Goal: Task Accomplishment & Management: Use online tool/utility

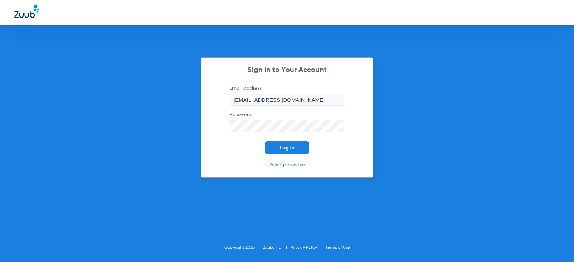
click at [286, 150] on span "Log In" at bounding box center [286, 148] width 15 height 6
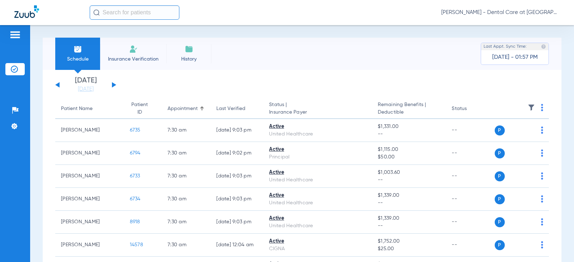
click at [116, 8] on input "text" at bounding box center [135, 12] width 90 height 14
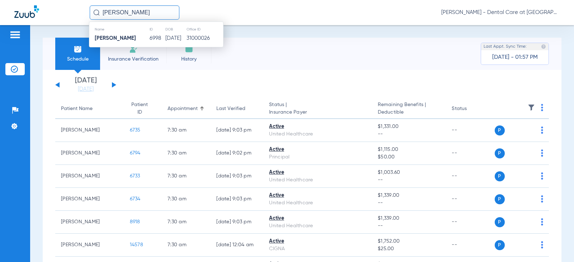
click at [159, 43] on div "Name ID DOB Office ID [PERSON_NAME] 6998 [DATE] 31000026" at bounding box center [156, 35] width 135 height 26
click at [165, 41] on td "[DATE]" at bounding box center [175, 38] width 21 height 10
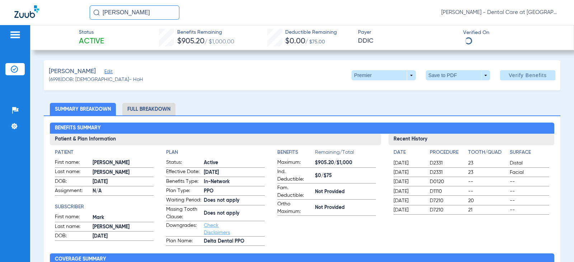
click at [150, 109] on li "Full Breakdown" at bounding box center [148, 109] width 53 height 13
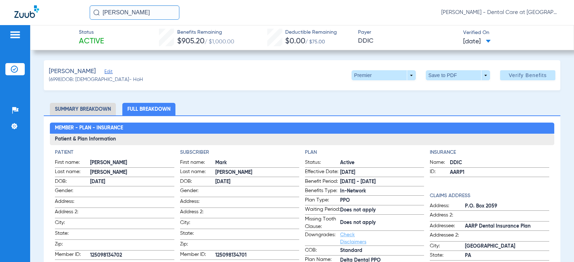
drag, startPoint x: 144, startPoint y: 8, endPoint x: 21, endPoint y: 15, distance: 123.2
click at [21, 15] on div "[PERSON_NAME] [PERSON_NAME] - Dental Care at [GEOGRAPHIC_DATA]" at bounding box center [287, 12] width 574 height 25
click at [143, 13] on input "[PERSON_NAME]" at bounding box center [135, 12] width 90 height 14
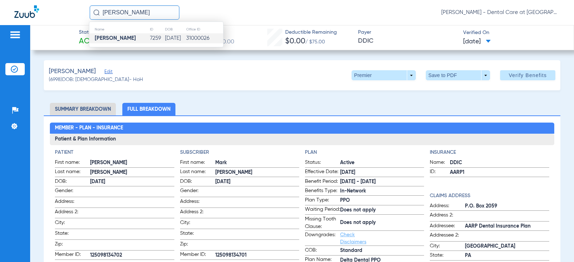
click at [150, 36] on td "7259" at bounding box center [157, 38] width 15 height 10
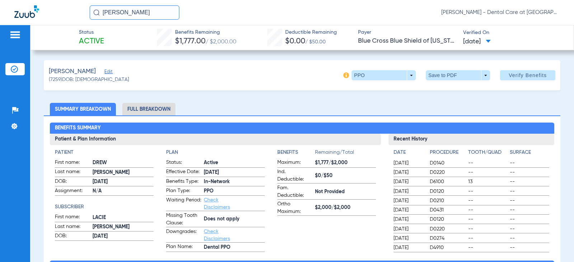
click at [138, 110] on li "Full Breakdown" at bounding box center [148, 109] width 53 height 13
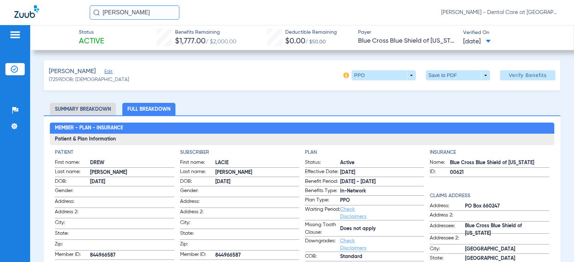
click at [136, 13] on input "[PERSON_NAME]" at bounding box center [135, 12] width 90 height 14
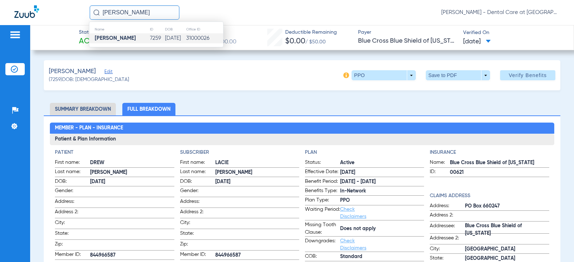
click at [136, 13] on input "[PERSON_NAME]" at bounding box center [135, 12] width 90 height 14
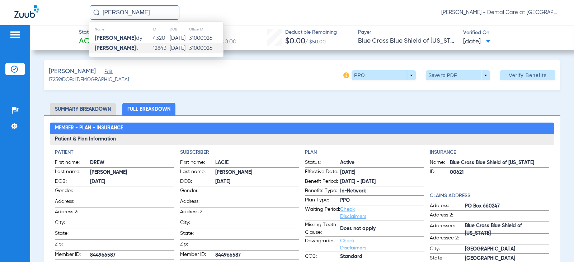
click at [141, 51] on td "[PERSON_NAME]" at bounding box center [120, 48] width 63 height 10
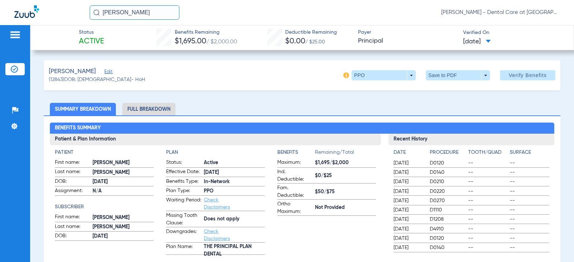
click at [155, 113] on li "Full Breakdown" at bounding box center [148, 109] width 53 height 13
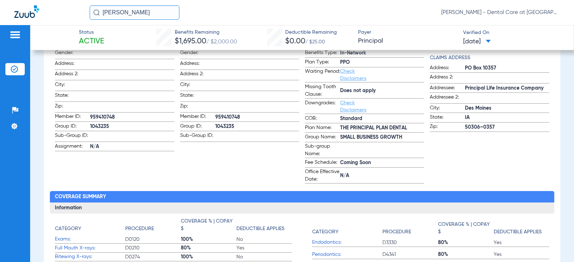
scroll to position [144, 0]
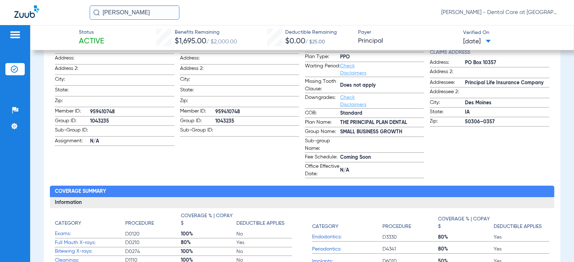
click at [146, 10] on input "[PERSON_NAME]" at bounding box center [135, 12] width 90 height 14
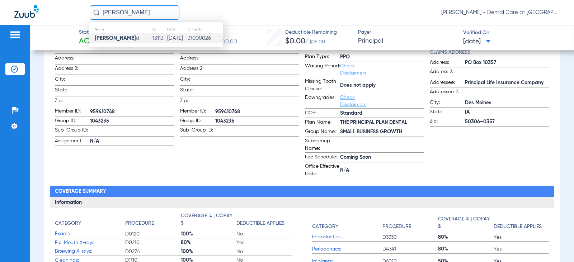
click at [107, 39] on strong "[PERSON_NAME]" at bounding box center [115, 38] width 41 height 5
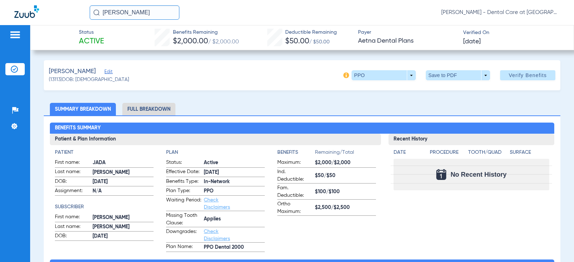
click at [168, 108] on li "Full Breakdown" at bounding box center [148, 109] width 53 height 13
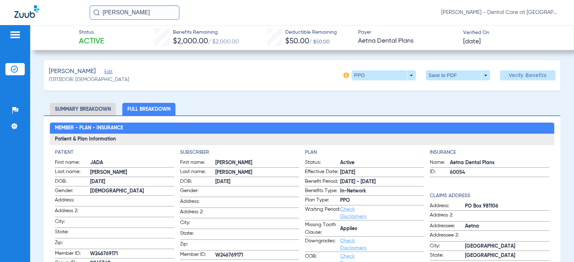
click at [139, 11] on input "[PERSON_NAME]" at bounding box center [135, 12] width 90 height 14
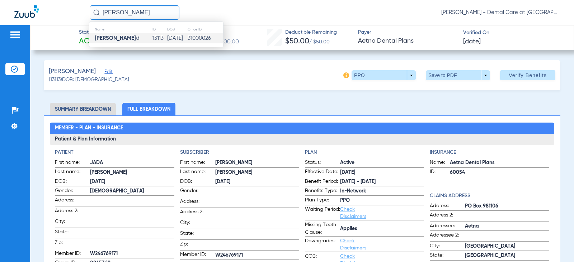
click at [139, 11] on input "[PERSON_NAME]" at bounding box center [135, 12] width 90 height 14
click at [141, 23] on div "Name ID DOB Office ID [PERSON_NAME] 8521 [DATE] 31000026" at bounding box center [156, 35] width 135 height 26
click at [146, 36] on td "[PERSON_NAME]" at bounding box center [119, 38] width 60 height 10
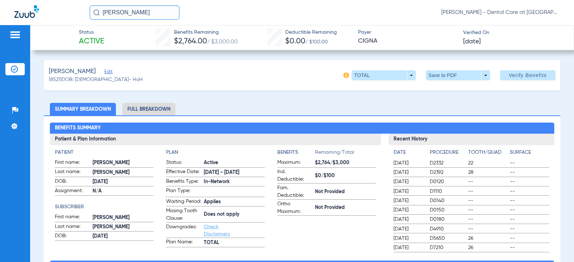
click at [153, 112] on li "Full Breakdown" at bounding box center [148, 109] width 53 height 13
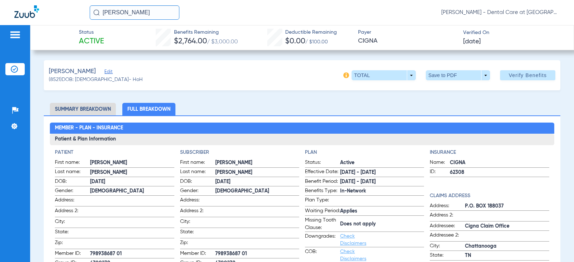
click at [290, 25] on div "[PERSON_NAME] [PERSON_NAME] - Dental Care at [GEOGRAPHIC_DATA]" at bounding box center [287, 12] width 574 height 25
drag, startPoint x: 155, startPoint y: 14, endPoint x: 48, endPoint y: 14, distance: 107.6
click at [48, 14] on div "[PERSON_NAME] [PERSON_NAME] - Dental Care at [GEOGRAPHIC_DATA]" at bounding box center [287, 12] width 574 height 25
click at [149, 8] on input "[PERSON_NAME]" at bounding box center [135, 12] width 90 height 14
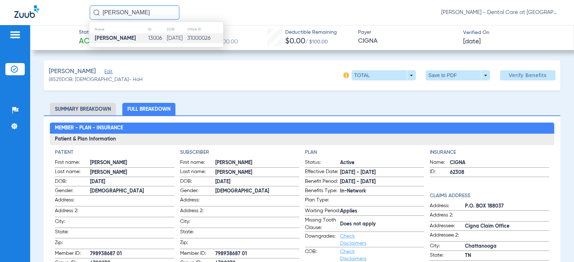
click at [148, 36] on td "13006" at bounding box center [157, 38] width 18 height 10
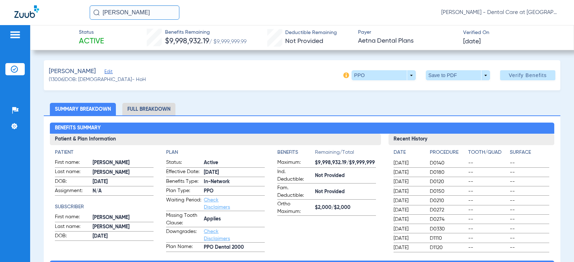
click at [173, 109] on li "Full Breakdown" at bounding box center [148, 109] width 53 height 13
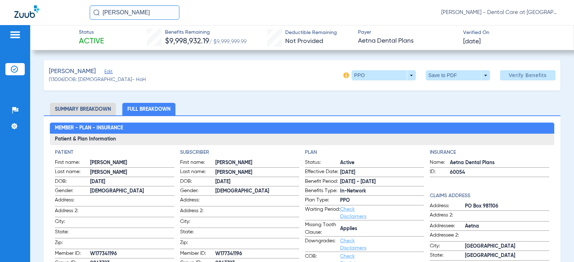
click at [151, 15] on input "[PERSON_NAME]" at bounding box center [135, 12] width 90 height 14
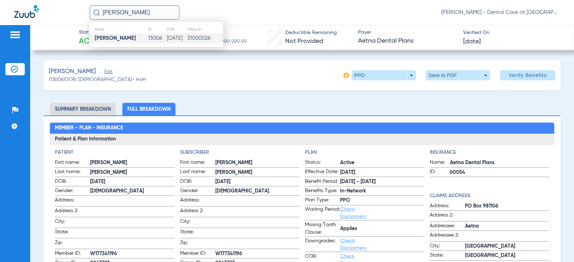
click at [151, 15] on input "[PERSON_NAME]" at bounding box center [135, 12] width 90 height 14
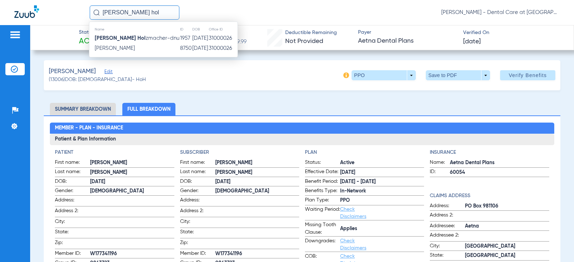
click at [135, 48] on span "[PERSON_NAME]" at bounding box center [115, 48] width 40 height 5
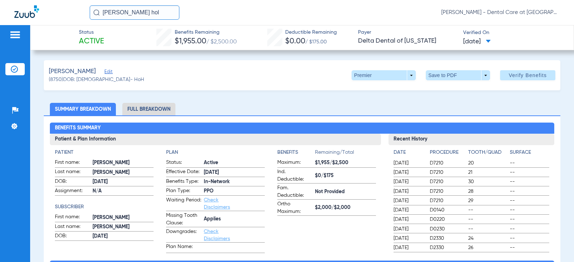
click at [131, 14] on input "[PERSON_NAME] hol" at bounding box center [135, 12] width 90 height 14
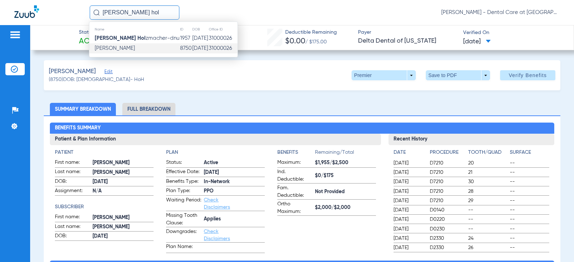
click at [131, 14] on input "[PERSON_NAME] hol" at bounding box center [135, 12] width 90 height 14
click at [134, 11] on input "[PERSON_NAME] hol" at bounding box center [135, 12] width 90 height 14
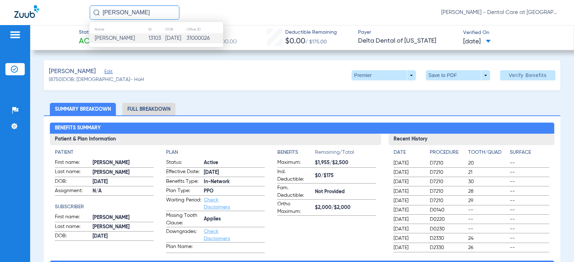
click at [155, 36] on td "13103" at bounding box center [156, 38] width 17 height 10
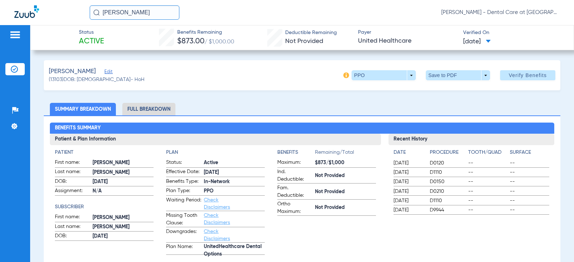
click at [151, 113] on li "Full Breakdown" at bounding box center [148, 109] width 53 height 13
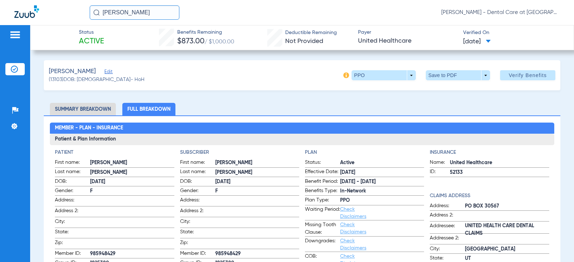
click at [152, 14] on input "[PERSON_NAME]" at bounding box center [135, 12] width 90 height 14
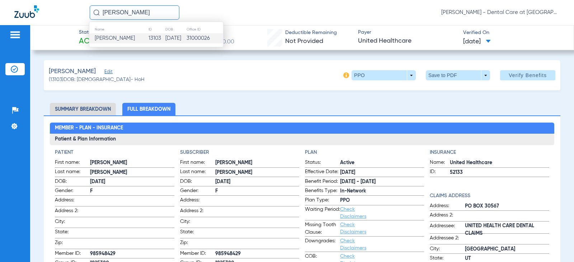
click at [152, 14] on input "[PERSON_NAME]" at bounding box center [135, 12] width 90 height 14
click at [166, 39] on td "[DATE]" at bounding box center [176, 38] width 21 height 10
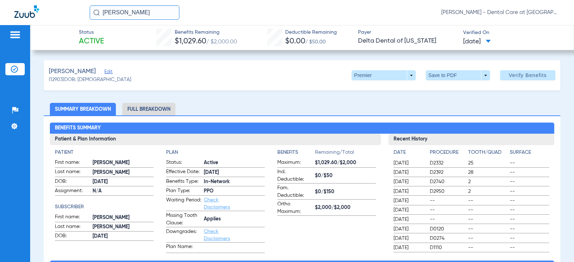
drag, startPoint x: 145, startPoint y: 10, endPoint x: 66, endPoint y: 13, distance: 79.0
click at [68, 11] on div "[PERSON_NAME] [PERSON_NAME] - Dental Care at [GEOGRAPHIC_DATA]" at bounding box center [287, 12] width 574 height 25
type input "[PERSON_NAME]"
click at [161, 15] on input "[PERSON_NAME]" at bounding box center [135, 12] width 90 height 14
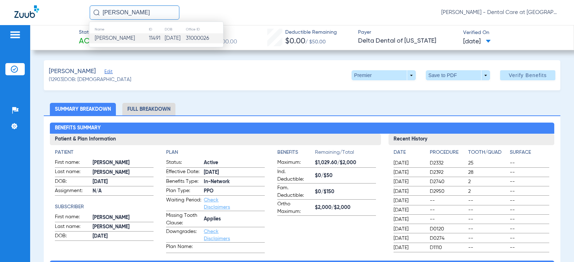
click at [149, 37] on td "11491" at bounding box center [157, 38] width 16 height 10
